Goal: Navigation & Orientation: Find specific page/section

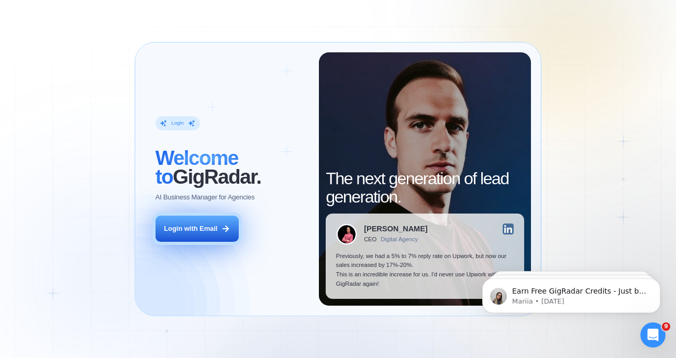
click at [201, 233] on div "Login with Email" at bounding box center [190, 228] width 53 height 9
